Goal: Information Seeking & Learning: Learn about a topic

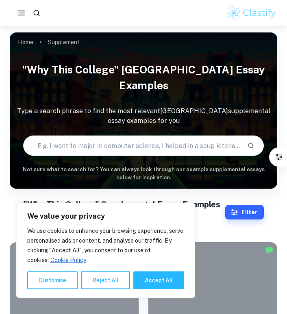
scroll to position [134, 0]
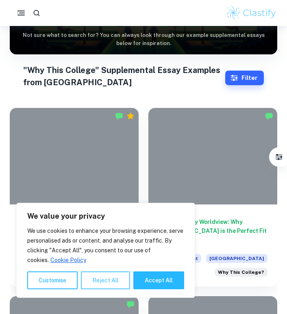
click at [125, 279] on button "Reject All" at bounding box center [105, 281] width 49 height 18
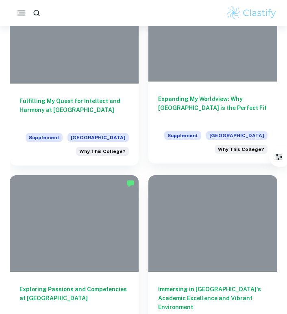
scroll to position [253, 0]
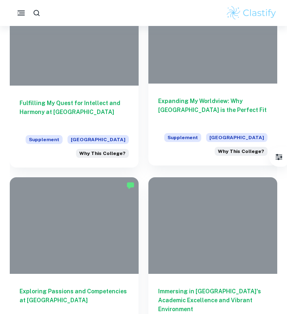
click at [190, 106] on h6 "Expanding My Worldview: Why [GEOGRAPHIC_DATA] is the Perfect Fit" at bounding box center [212, 110] width 109 height 27
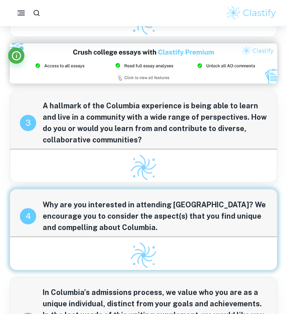
click at [144, 235] on div "4 Why are you interested in attending [GEOGRAPHIC_DATA]? We encourage you to co…" at bounding box center [143, 213] width 266 height 47
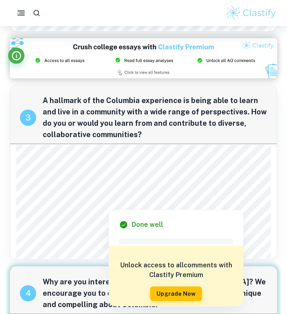
scroll to position [296, 0]
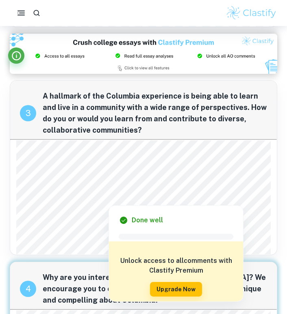
click at [97, 202] on div at bounding box center [108, 198] width 180 height 9
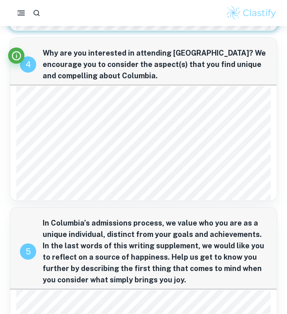
scroll to position [537, 0]
